Goal: Task Accomplishment & Management: Use online tool/utility

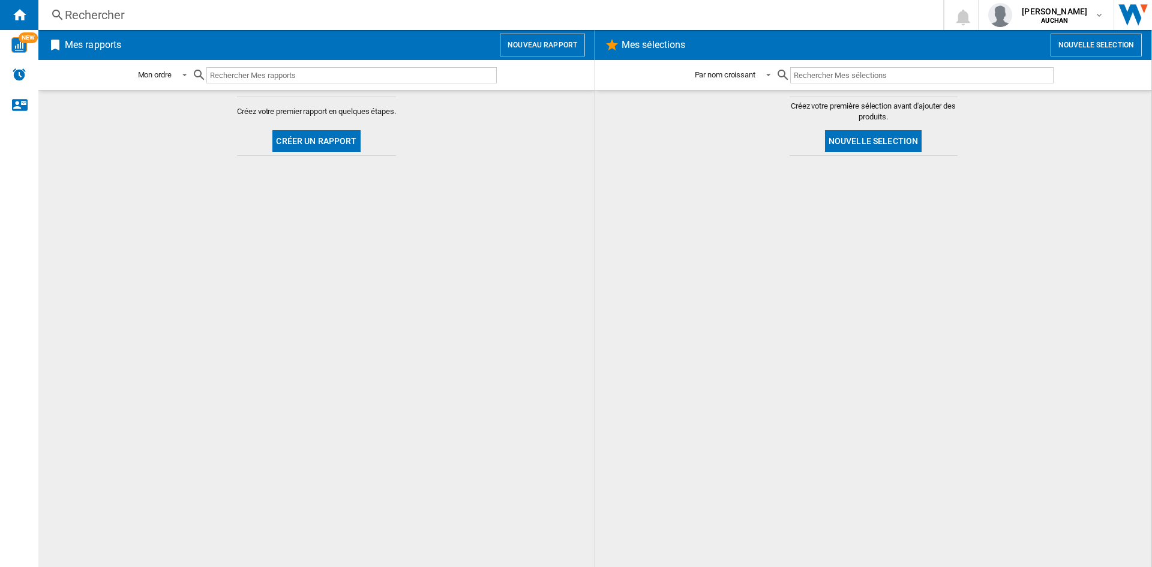
click at [319, 136] on button "Créer un rapport" at bounding box center [316, 141] width 88 height 22
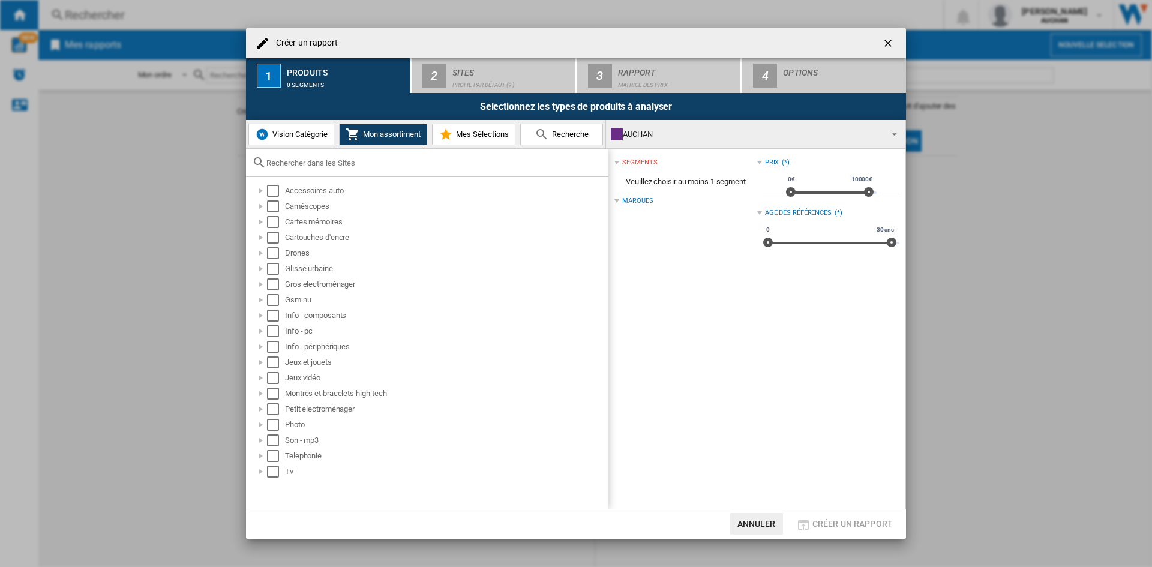
click at [300, 131] on span "Vision Catégorie" at bounding box center [298, 134] width 58 height 9
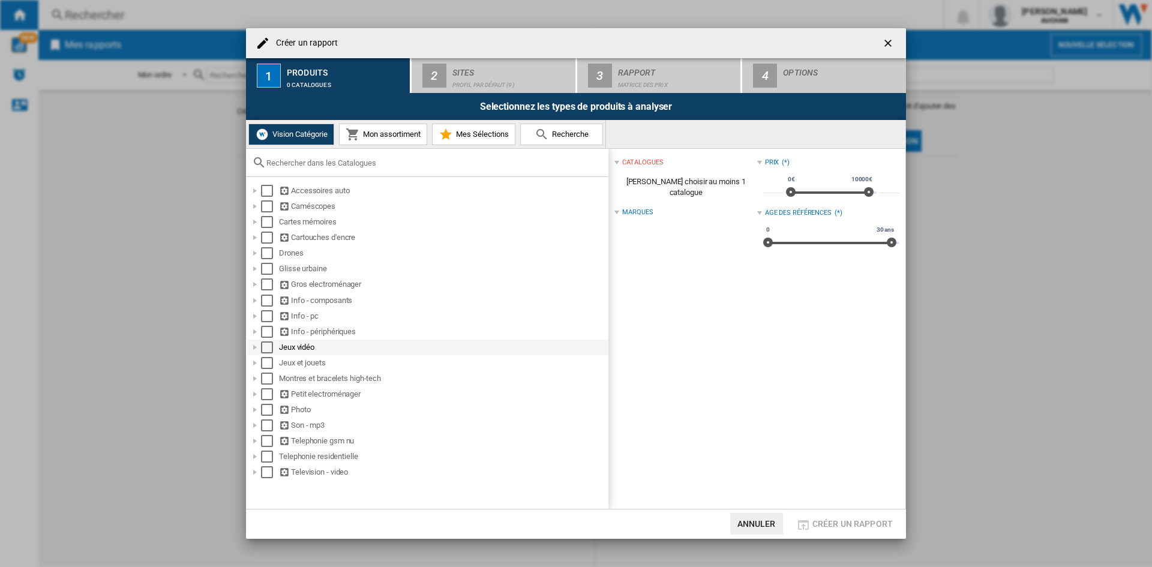
click at [262, 345] on div "Select" at bounding box center [267, 347] width 12 height 12
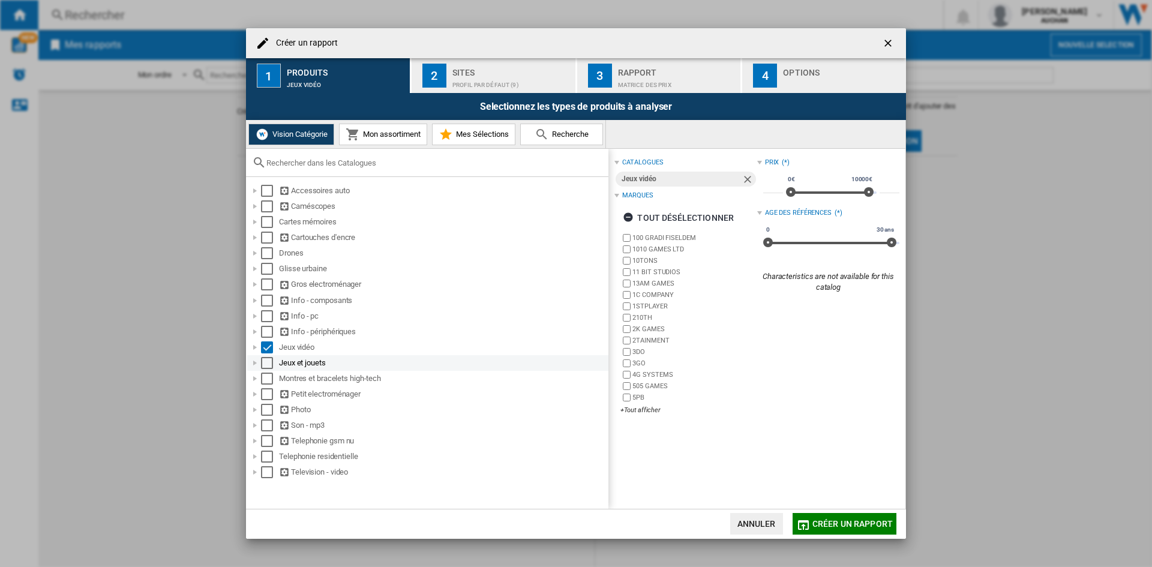
click at [269, 365] on div "Select" at bounding box center [267, 363] width 12 height 12
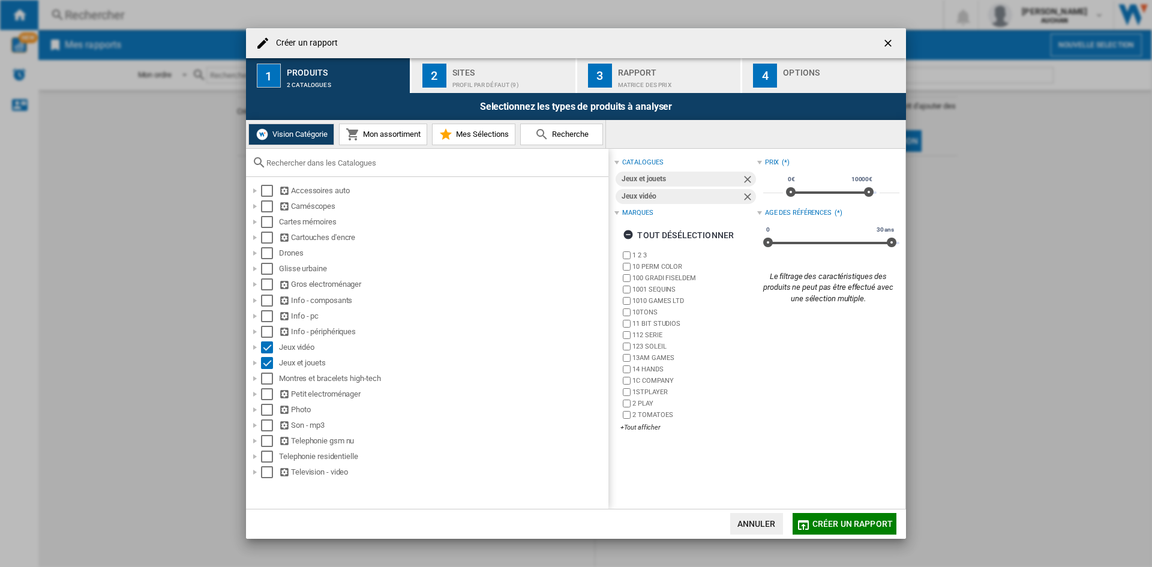
click at [477, 80] on div "Profil par défaut (9)" at bounding box center [511, 82] width 118 height 13
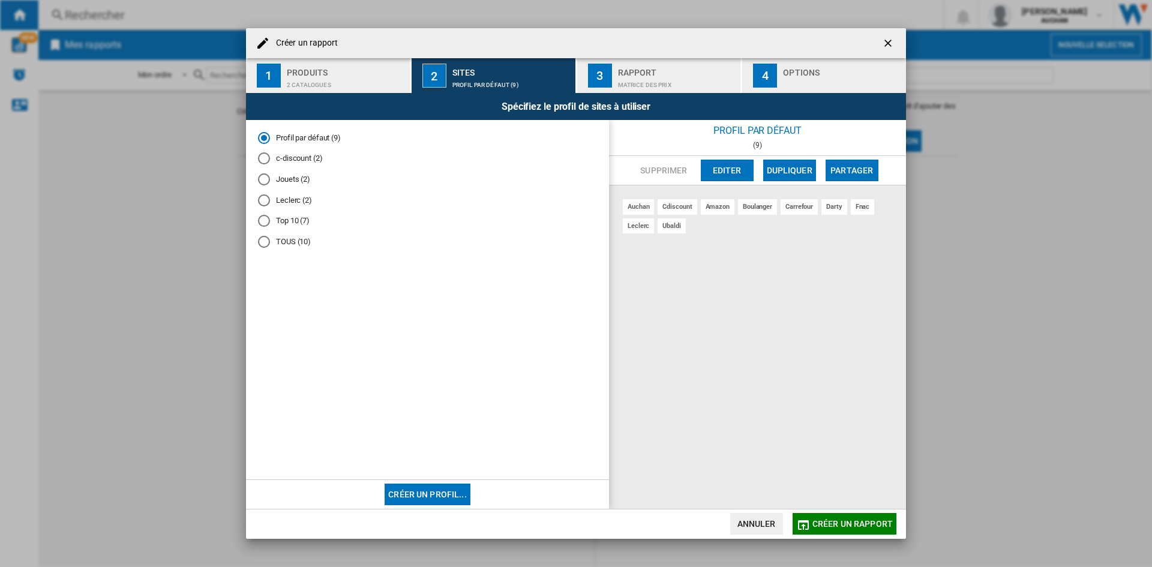
click at [266, 181] on div "Jouets (2)" at bounding box center [264, 179] width 12 height 12
click at [731, 170] on button "Editer" at bounding box center [727, 171] width 53 height 22
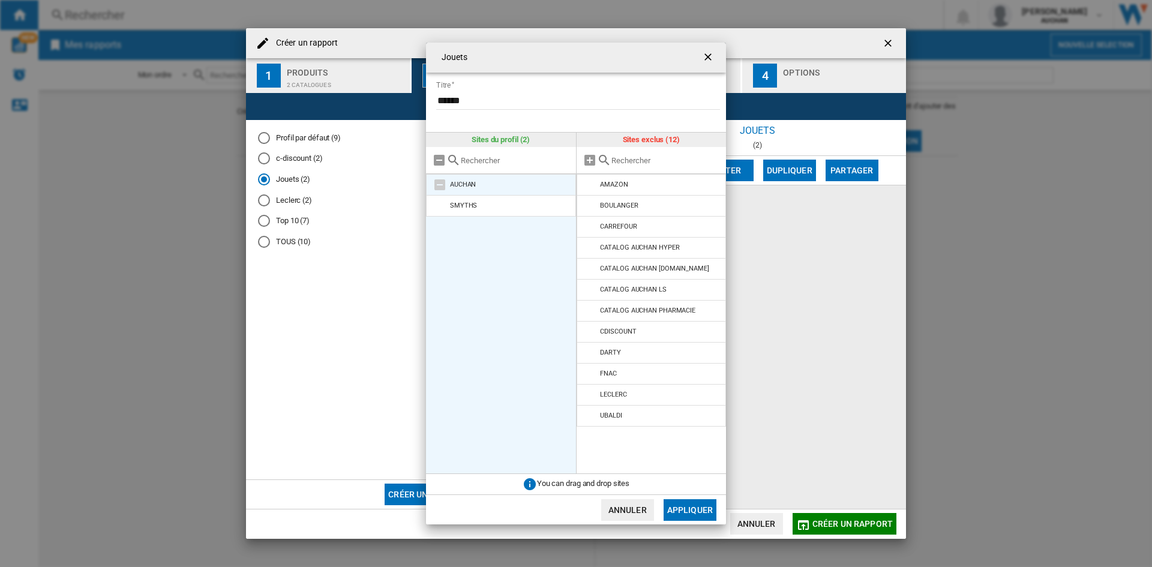
click at [436, 183] on md-icon at bounding box center [440, 185] width 14 height 14
click at [436, 184] on md-icon at bounding box center [440, 185] width 14 height 14
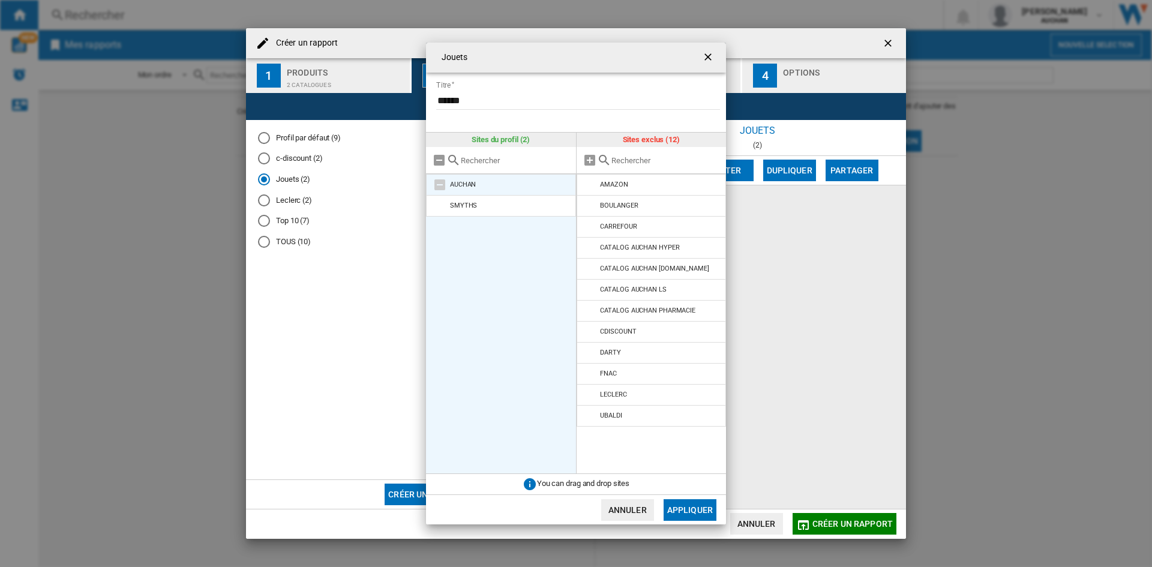
click at [436, 184] on md-icon at bounding box center [440, 185] width 14 height 14
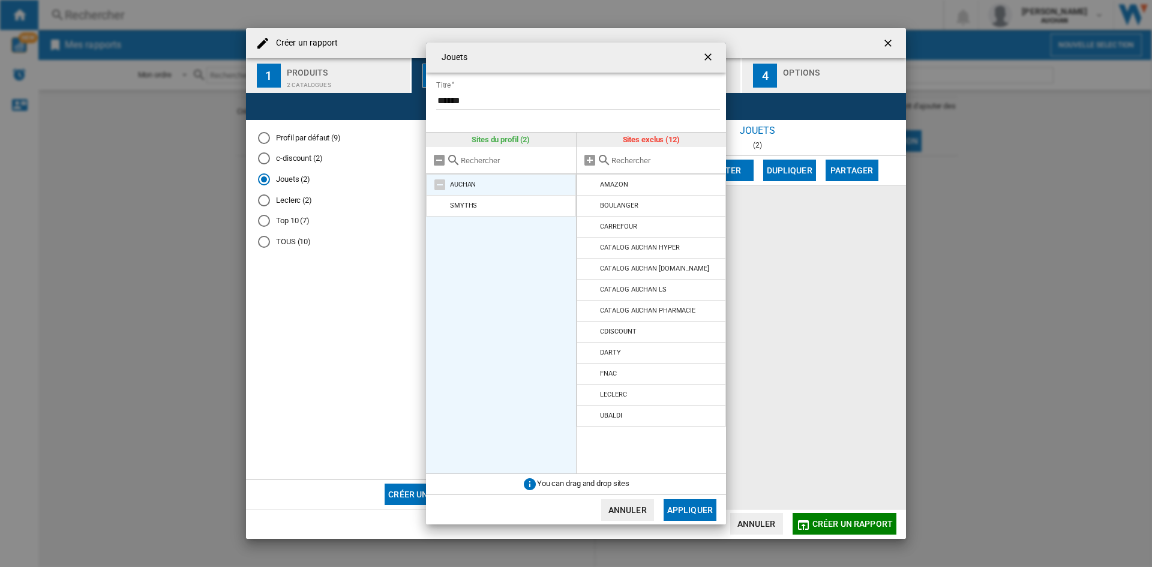
click at [436, 184] on md-icon at bounding box center [440, 185] width 14 height 14
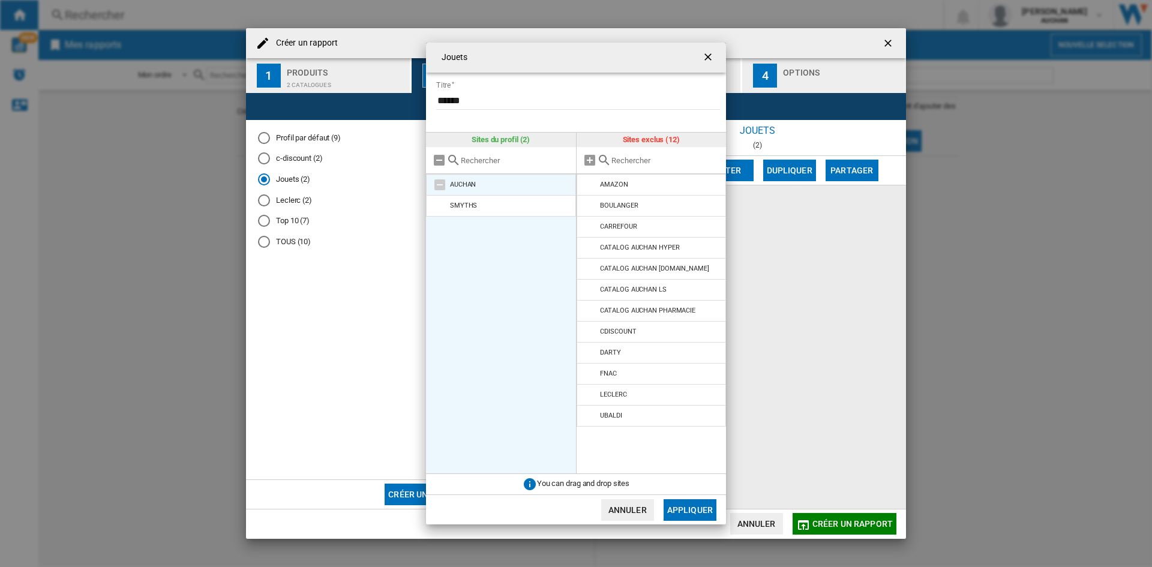
click at [436, 184] on md-icon at bounding box center [440, 185] width 14 height 14
click at [442, 184] on md-icon at bounding box center [440, 185] width 14 height 14
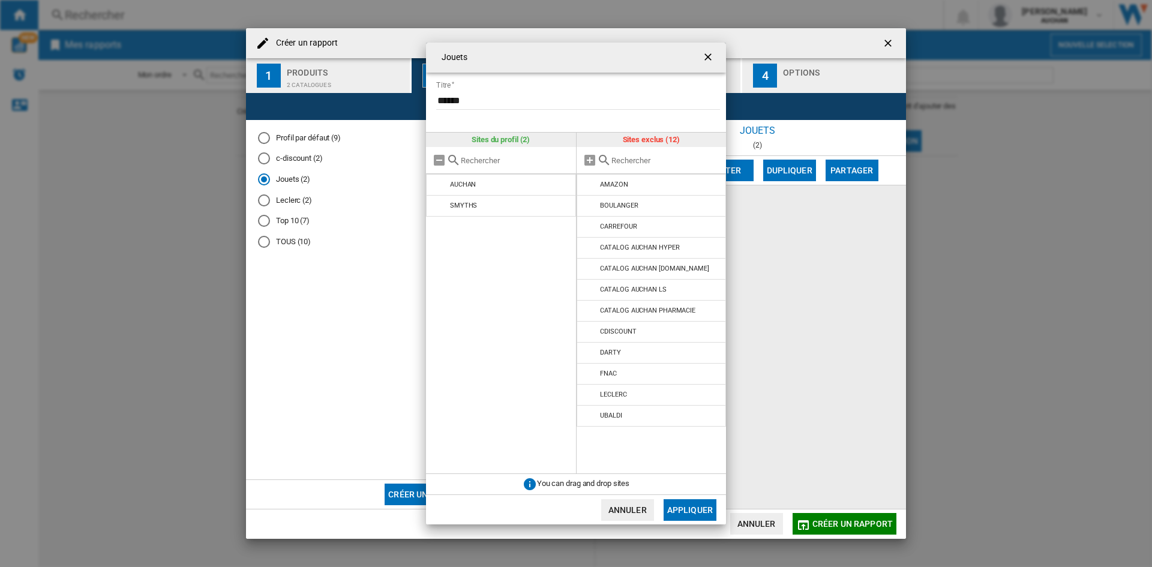
click at [682, 504] on button "Appliquer" at bounding box center [690, 510] width 53 height 22
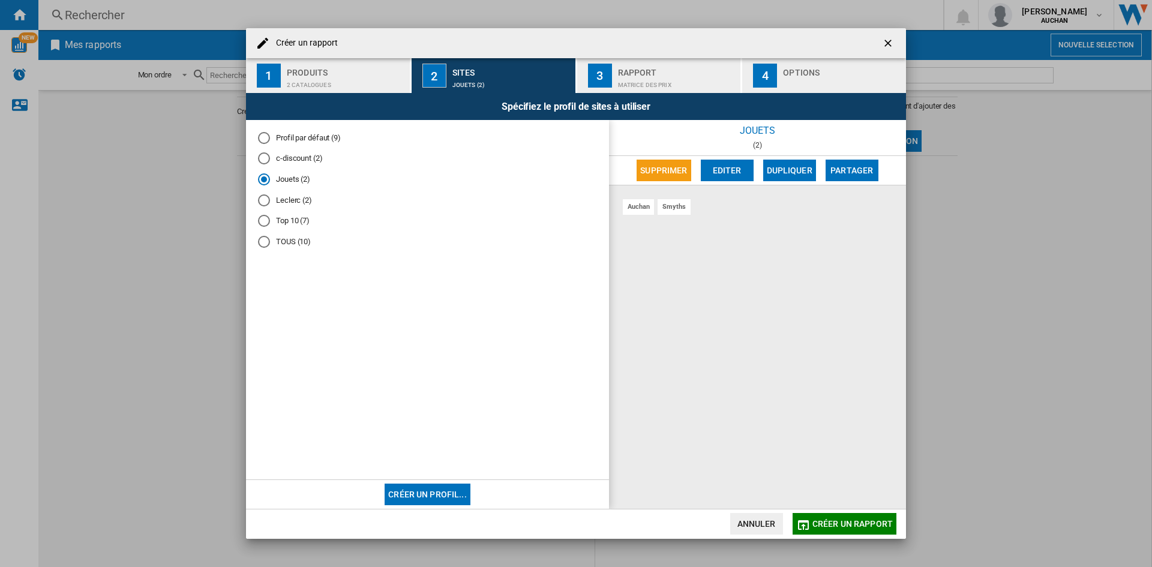
click at [830, 528] on span "Créer un rapport" at bounding box center [852, 524] width 80 height 10
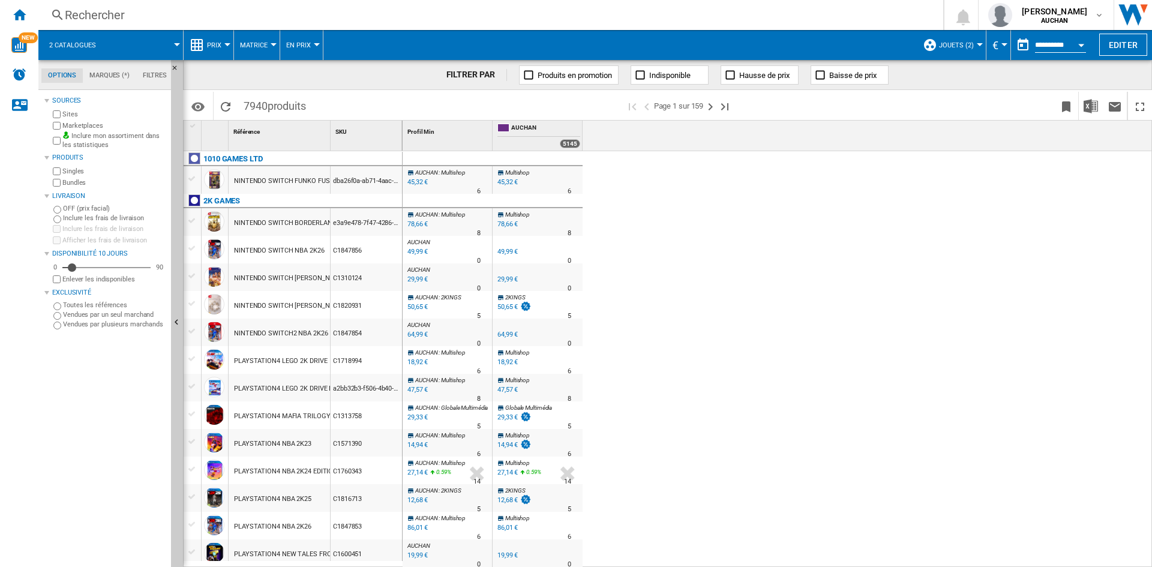
scroll to position [300, 0]
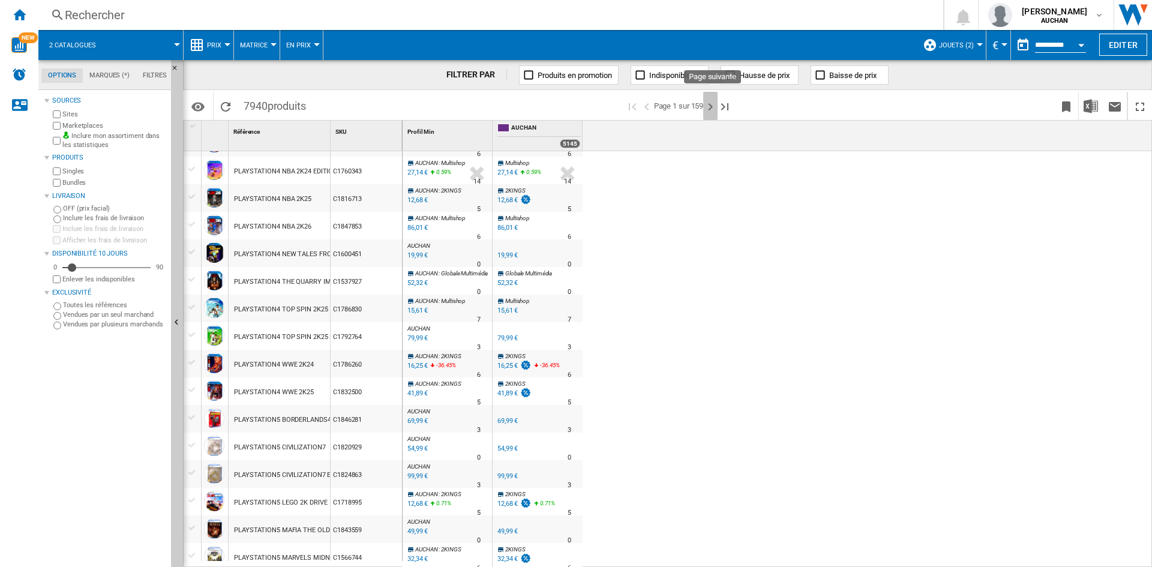
click at [708, 109] on ng-md-icon "Page suivante" at bounding box center [710, 107] width 14 height 14
